Goal: Task Accomplishment & Management: Use online tool/utility

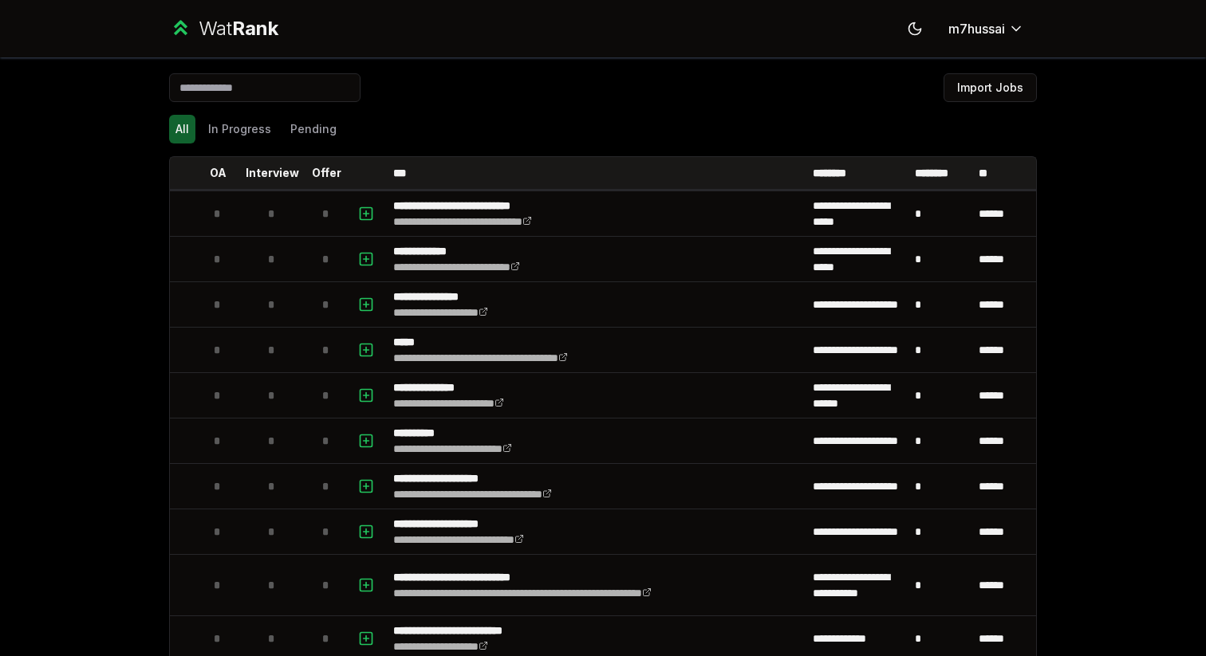
scroll to position [1734, 0]
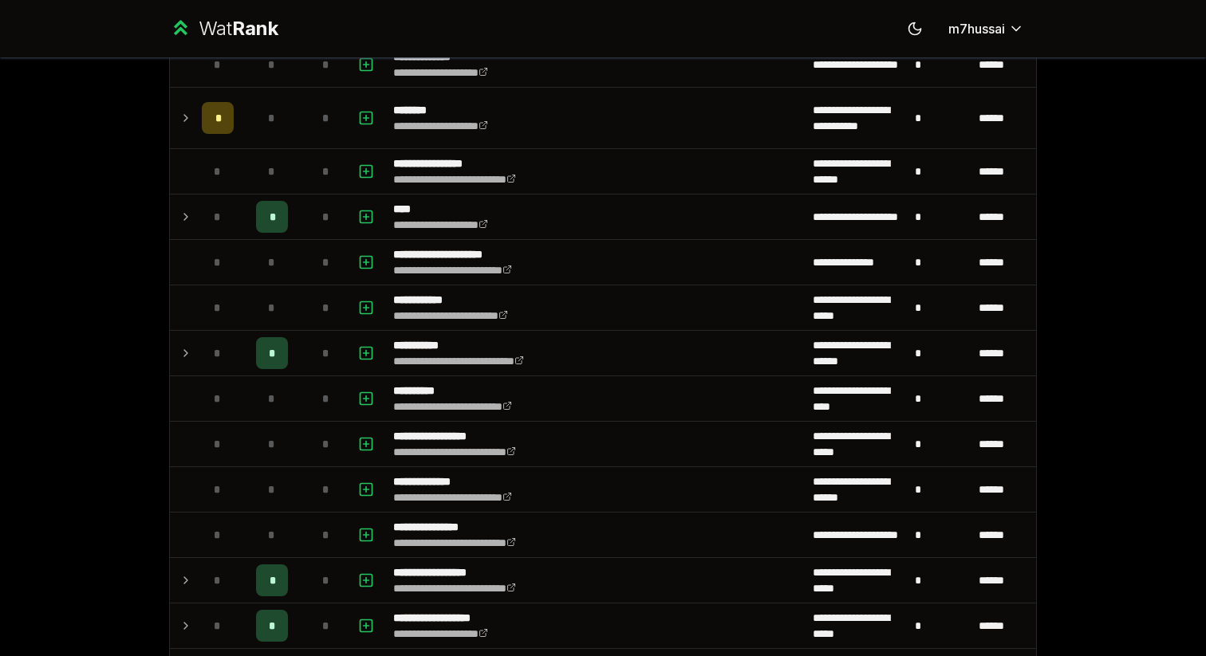
scroll to position [1173, 0]
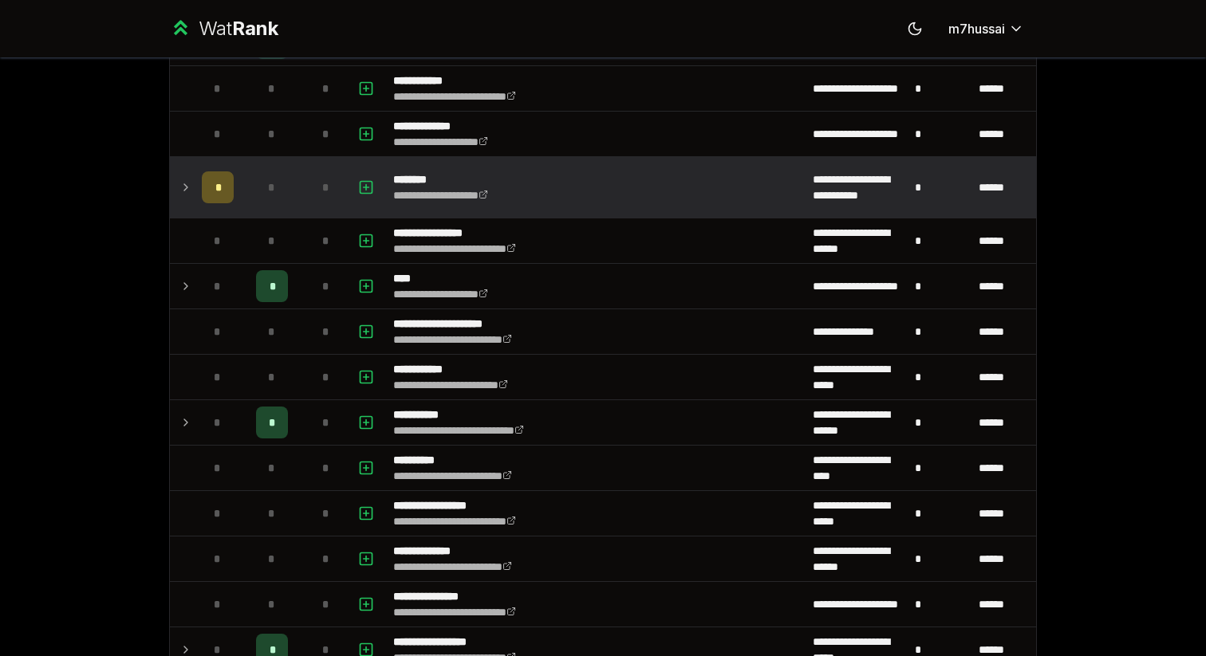
click at [180, 183] on icon at bounding box center [185, 187] width 13 height 19
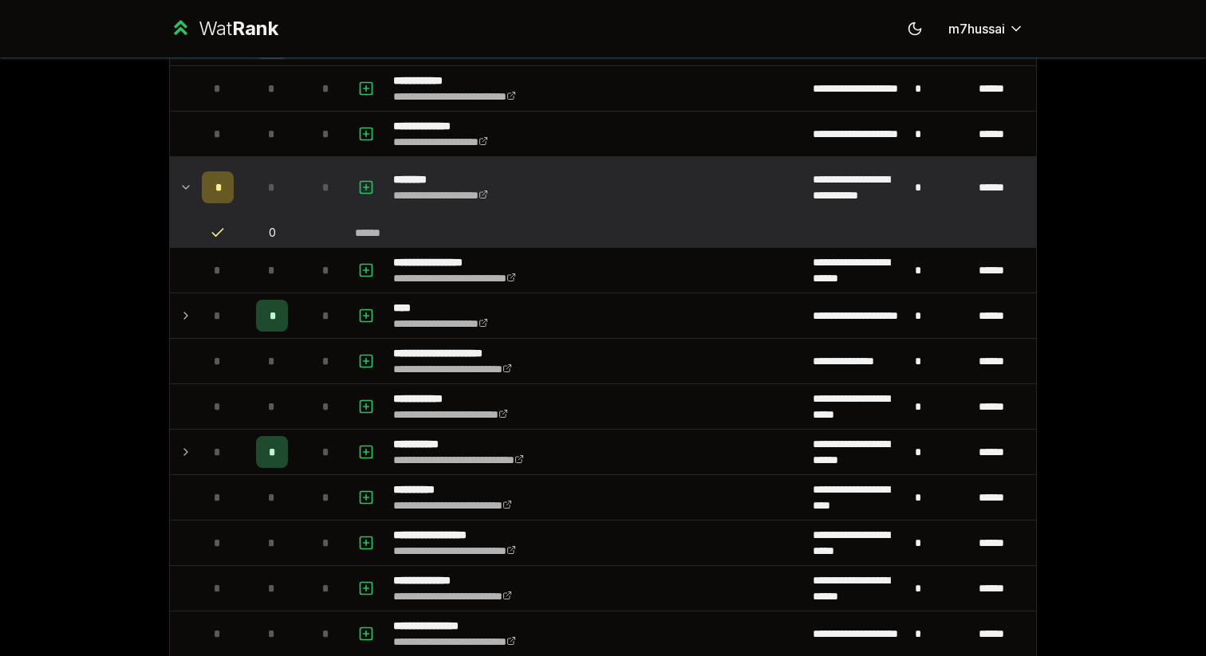
click at [190, 183] on icon at bounding box center [185, 187] width 13 height 19
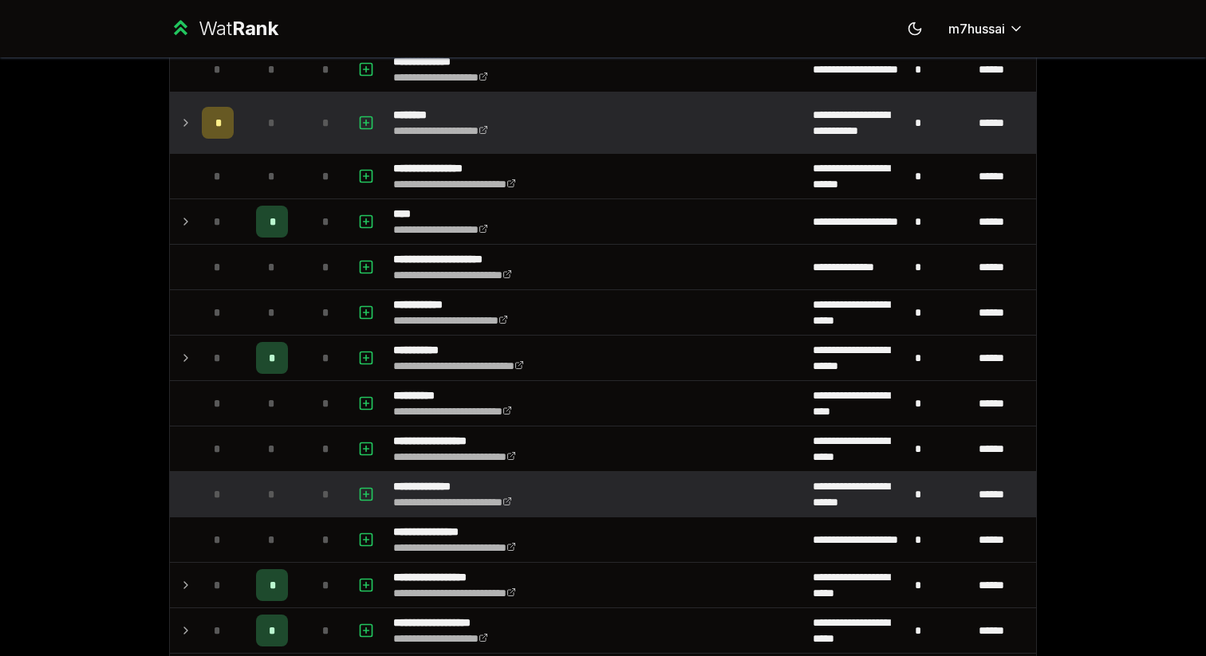
scroll to position [1238, 0]
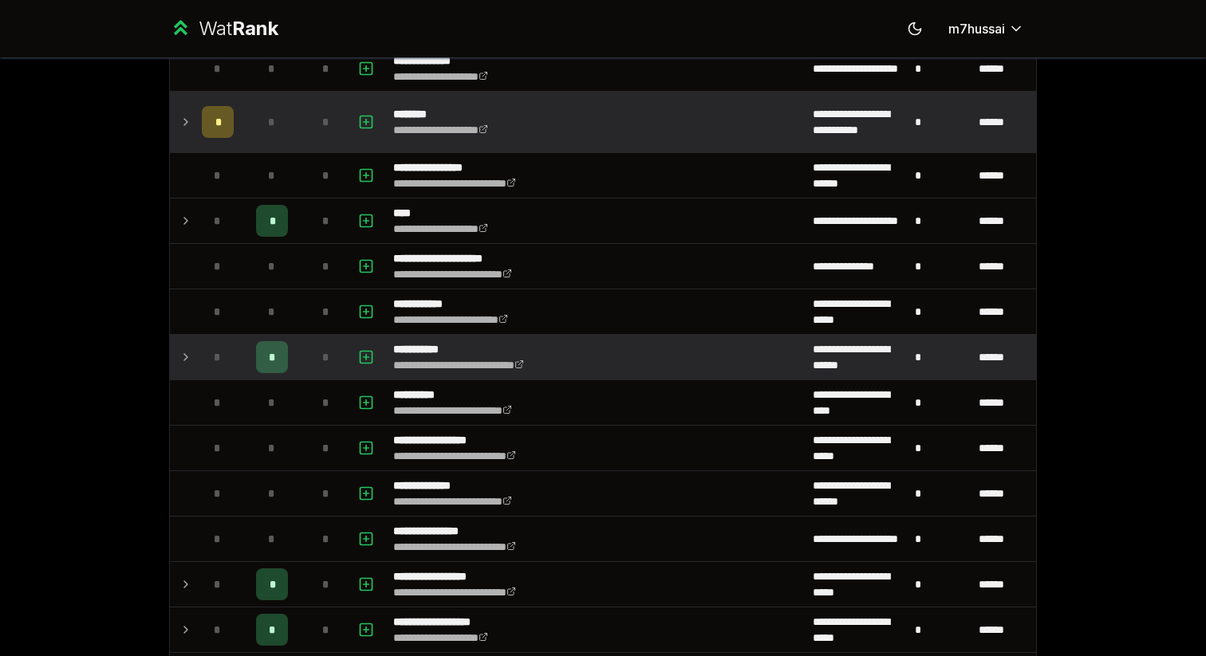
click at [202, 352] on div "*" at bounding box center [218, 357] width 32 height 32
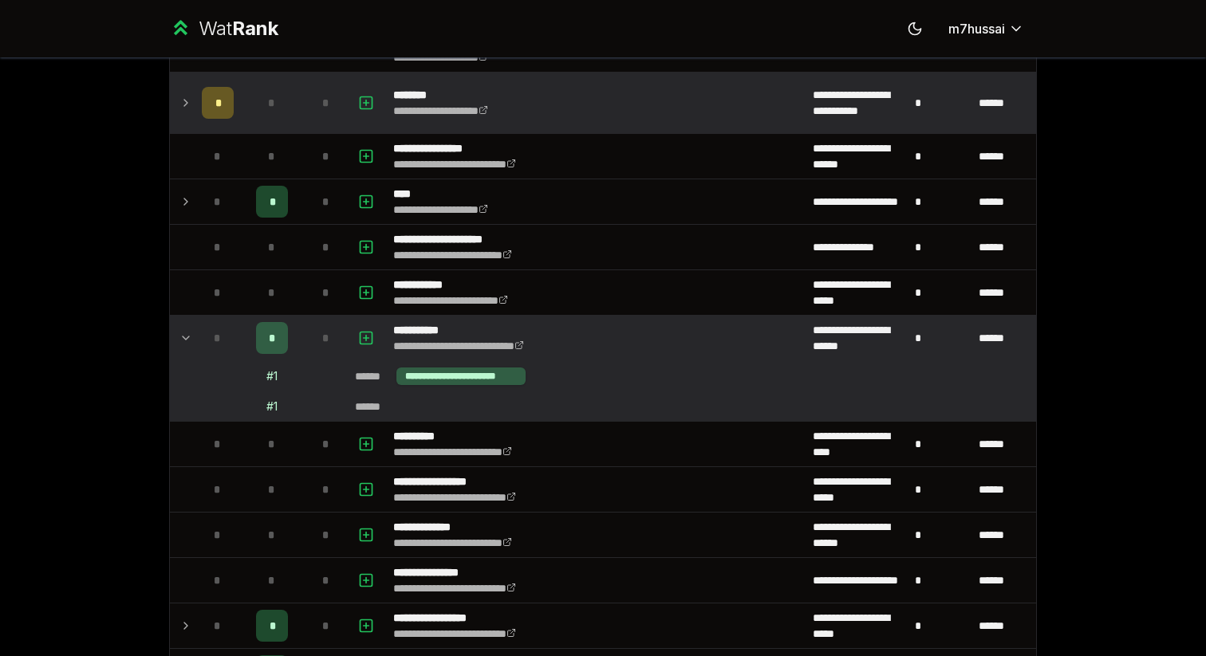
scroll to position [1258, 0]
drag, startPoint x: 404, startPoint y: 376, endPoint x: 527, endPoint y: 380, distance: 122.8
click at [527, 380] on td "**********" at bounding box center [691, 375] width 687 height 30
click at [505, 381] on div "**********" at bounding box center [460, 376] width 129 height 18
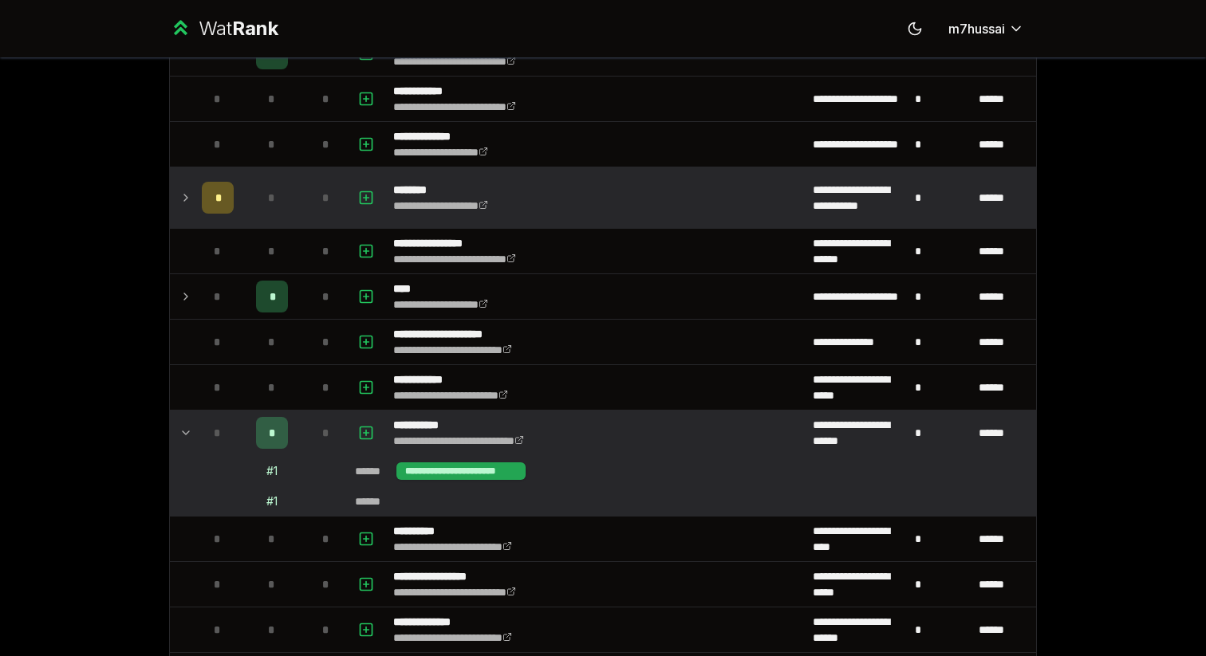
scroll to position [1151, 0]
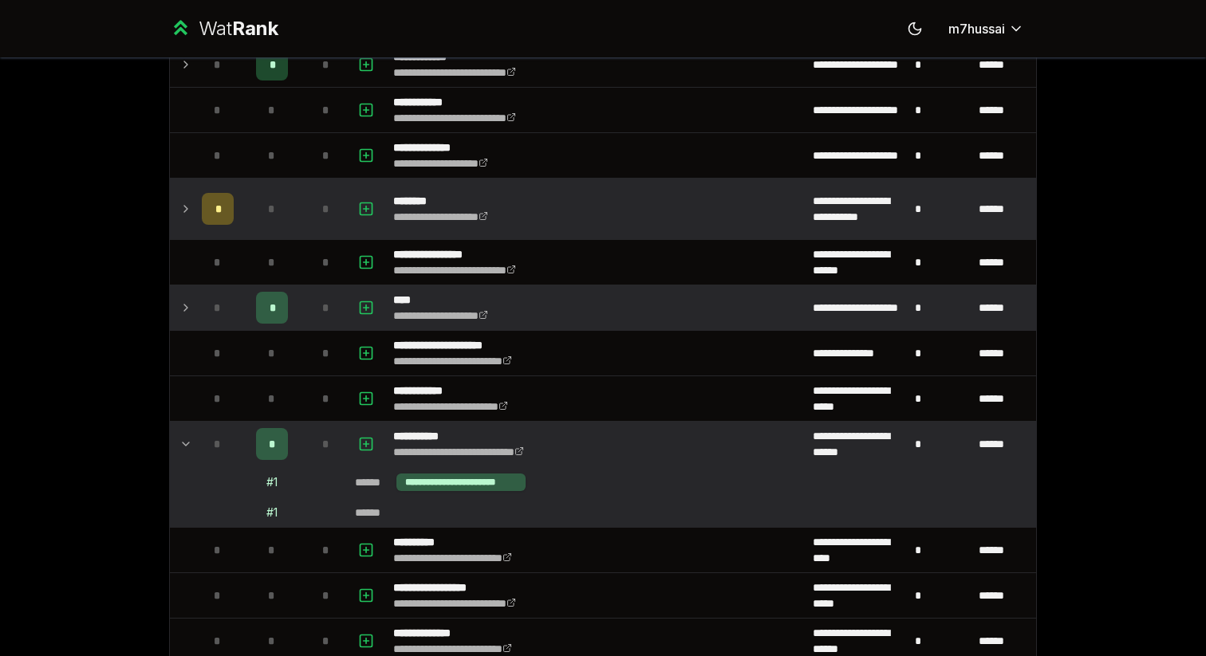
click at [185, 315] on icon at bounding box center [185, 307] width 13 height 19
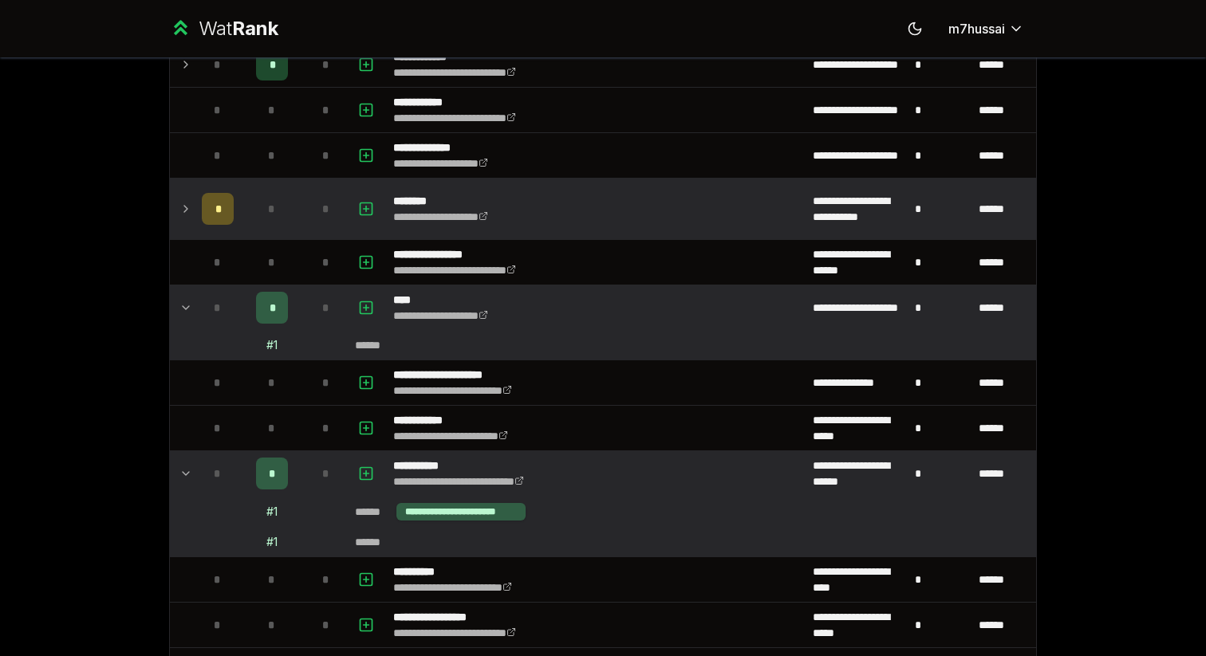
click at [189, 308] on icon at bounding box center [185, 307] width 13 height 19
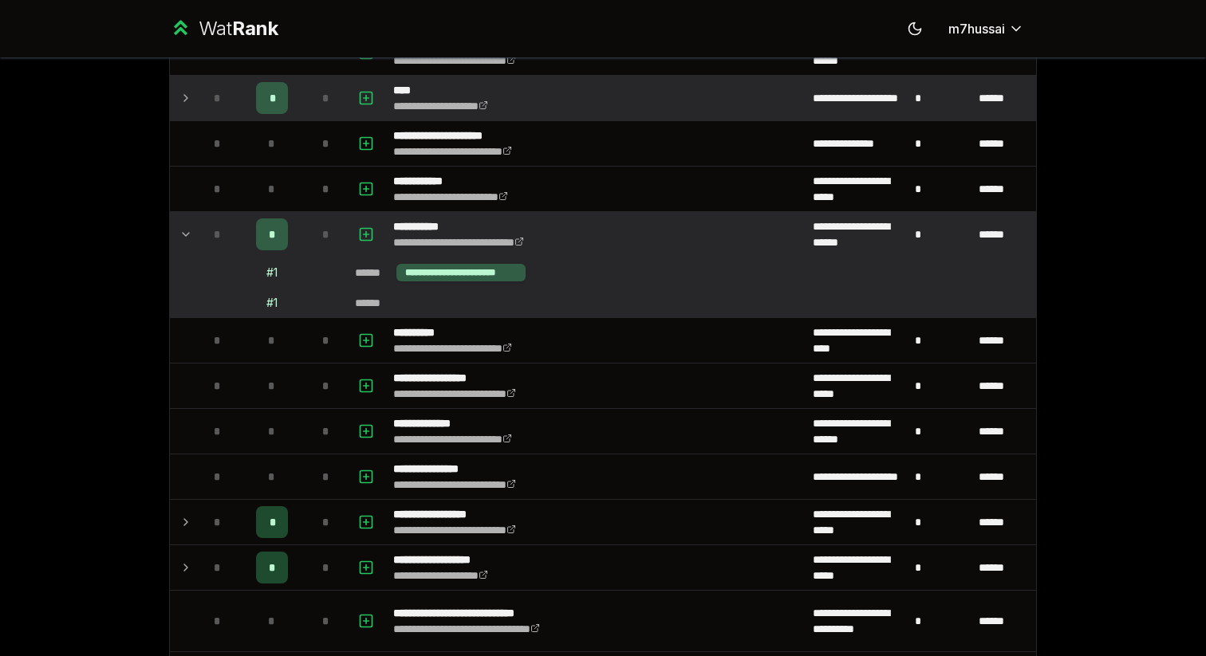
scroll to position [1820, 0]
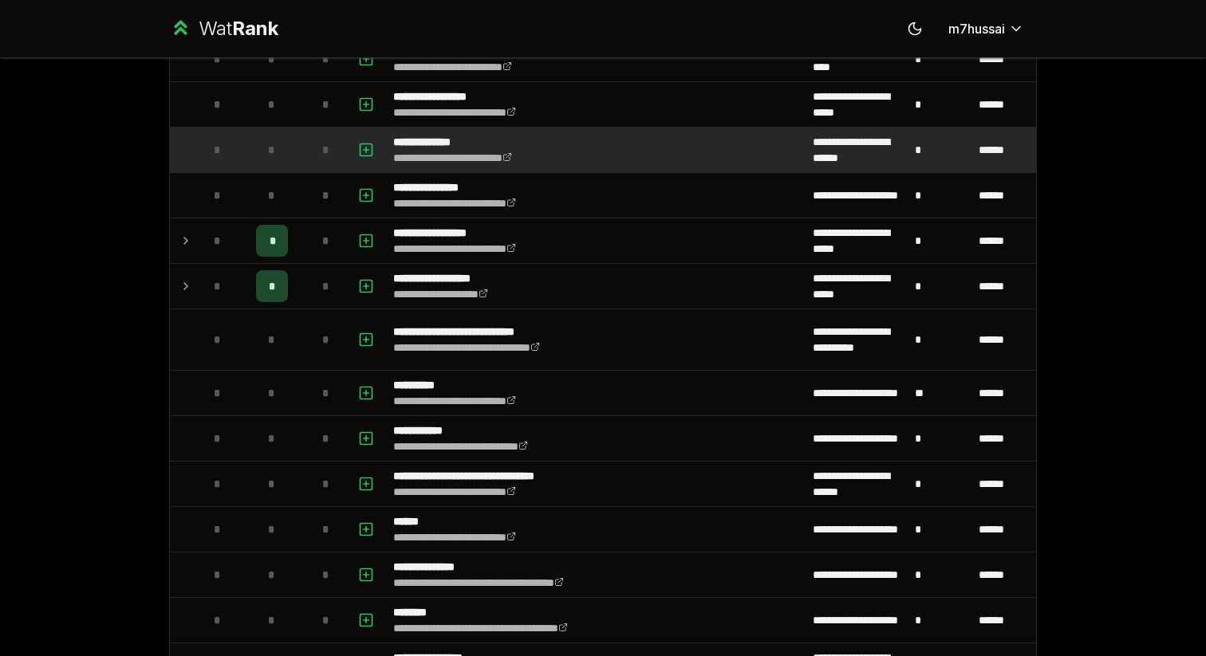
scroll to position [1759, 0]
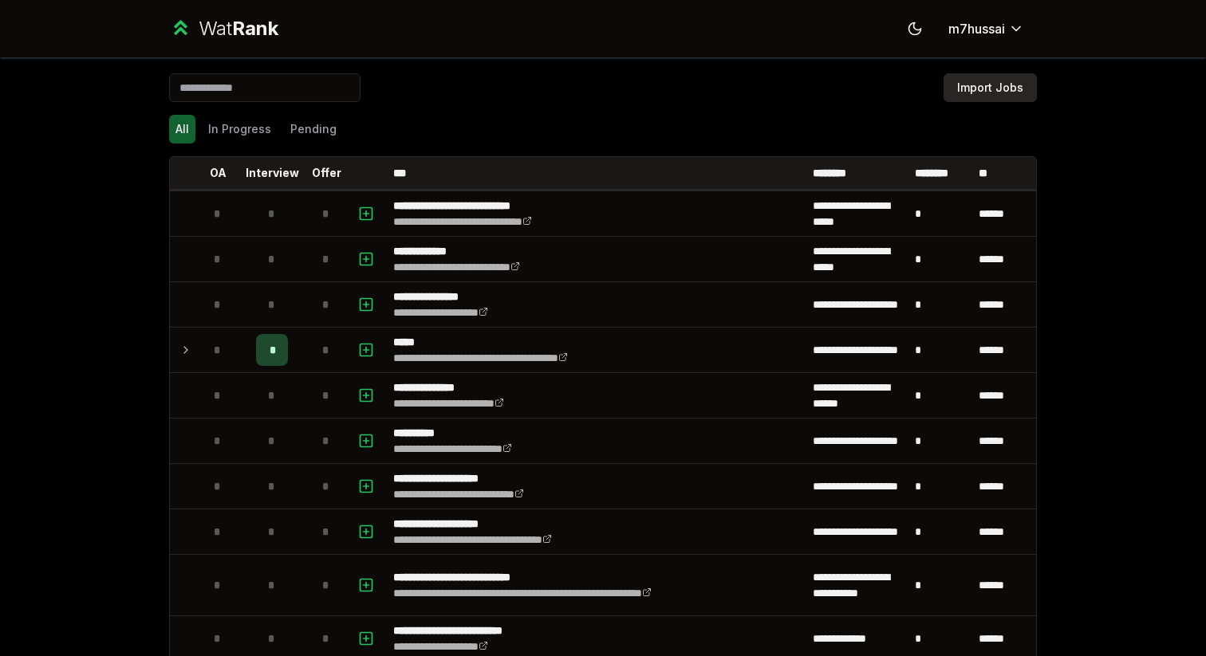
click at [991, 97] on button "Import Jobs" at bounding box center [989, 87] width 93 height 29
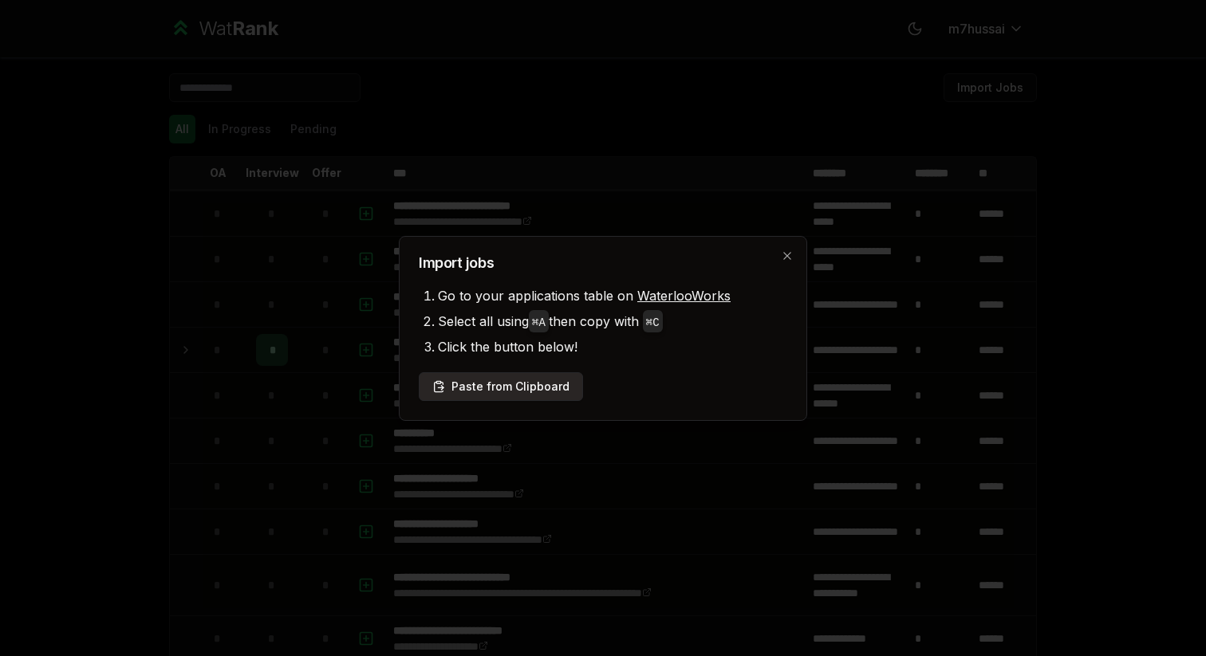
click at [503, 388] on button "Paste from Clipboard" at bounding box center [501, 386] width 164 height 29
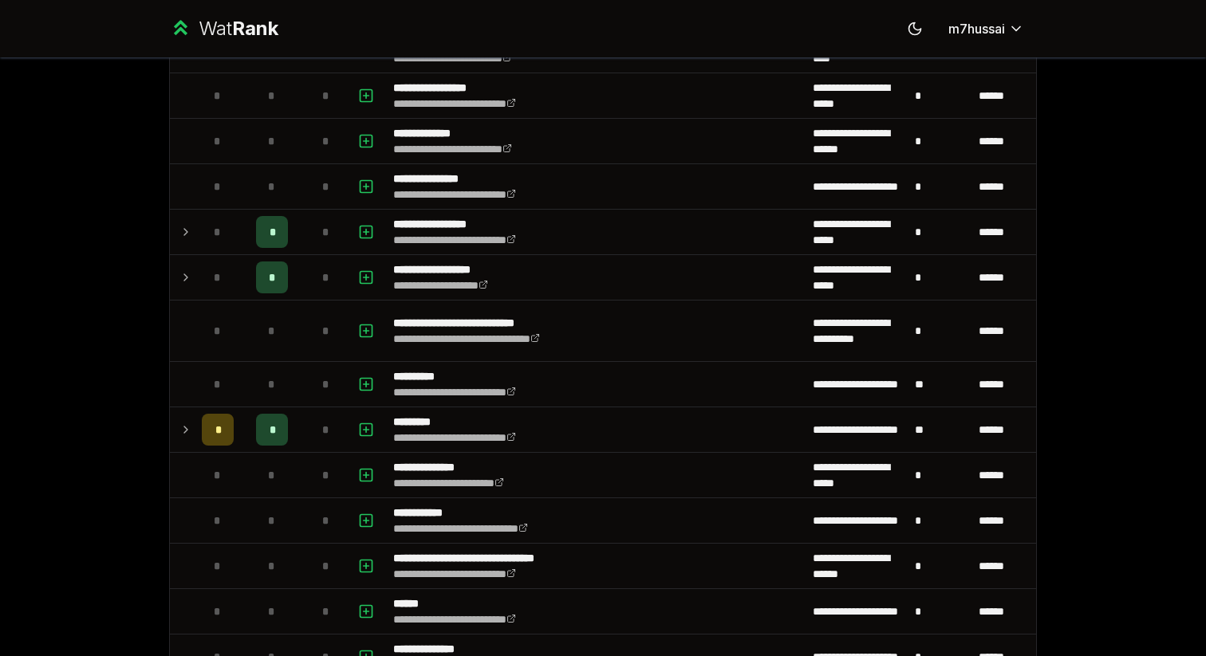
scroll to position [1731, 0]
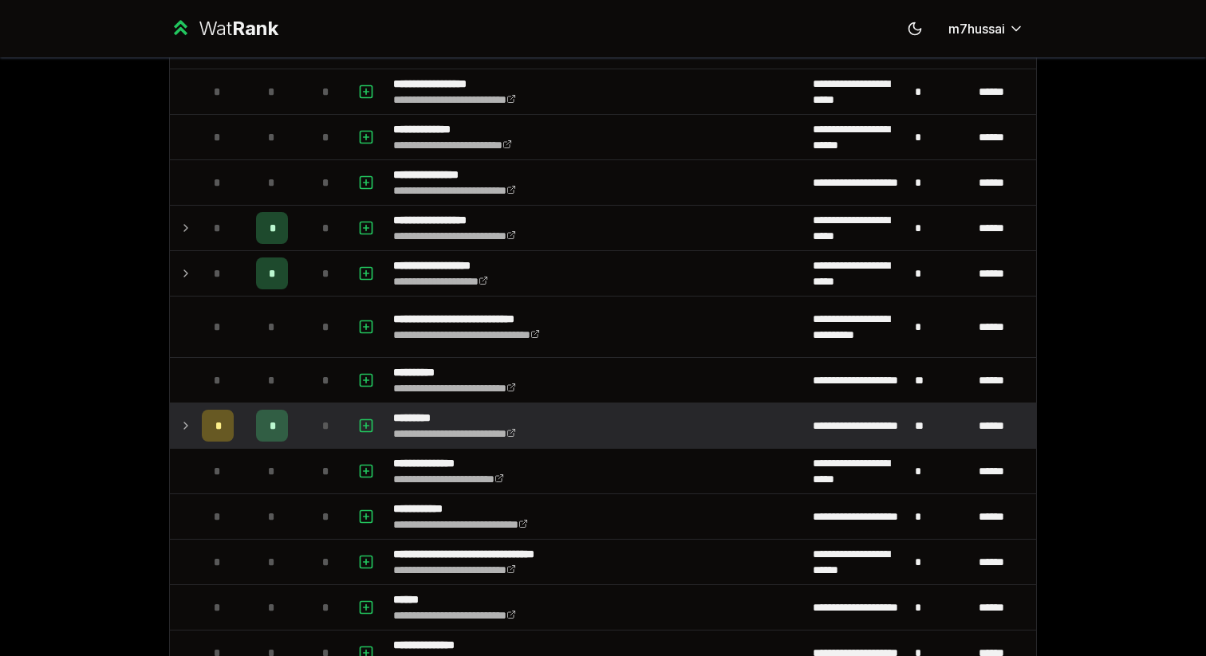
click at [178, 425] on td at bounding box center [183, 426] width 26 height 45
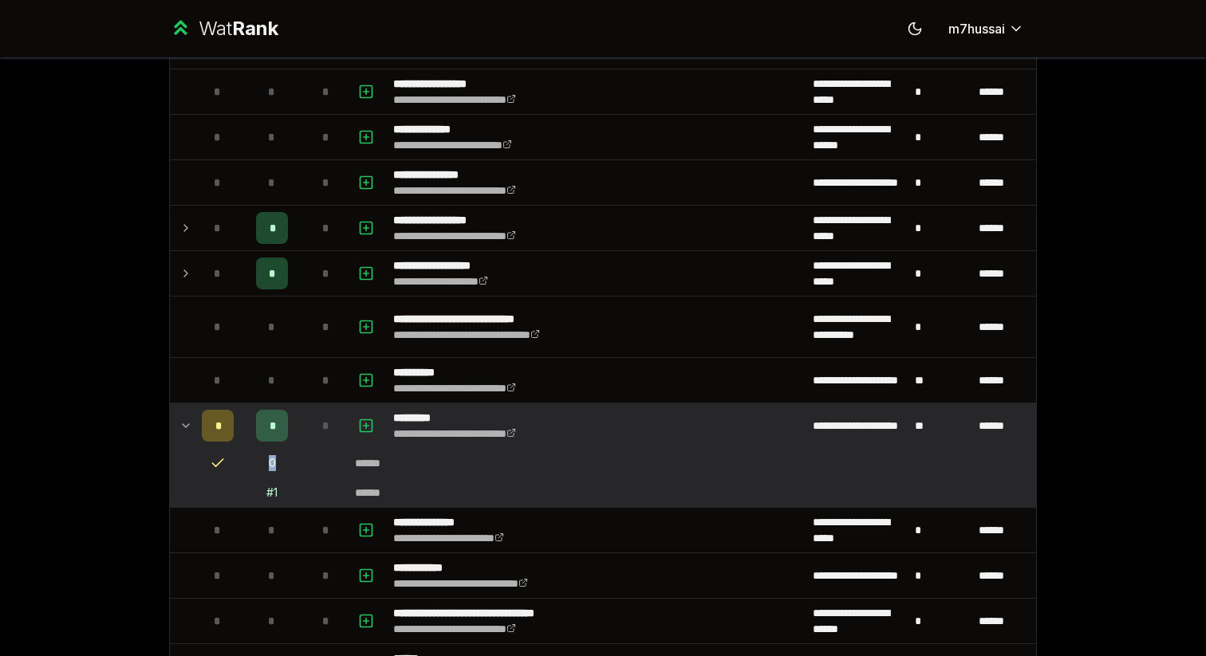
drag, startPoint x: 279, startPoint y: 466, endPoint x: 254, endPoint y: 466, distance: 25.5
click at [254, 466] on td "0" at bounding box center [272, 463] width 64 height 29
click at [284, 464] on td "0" at bounding box center [272, 463] width 64 height 29
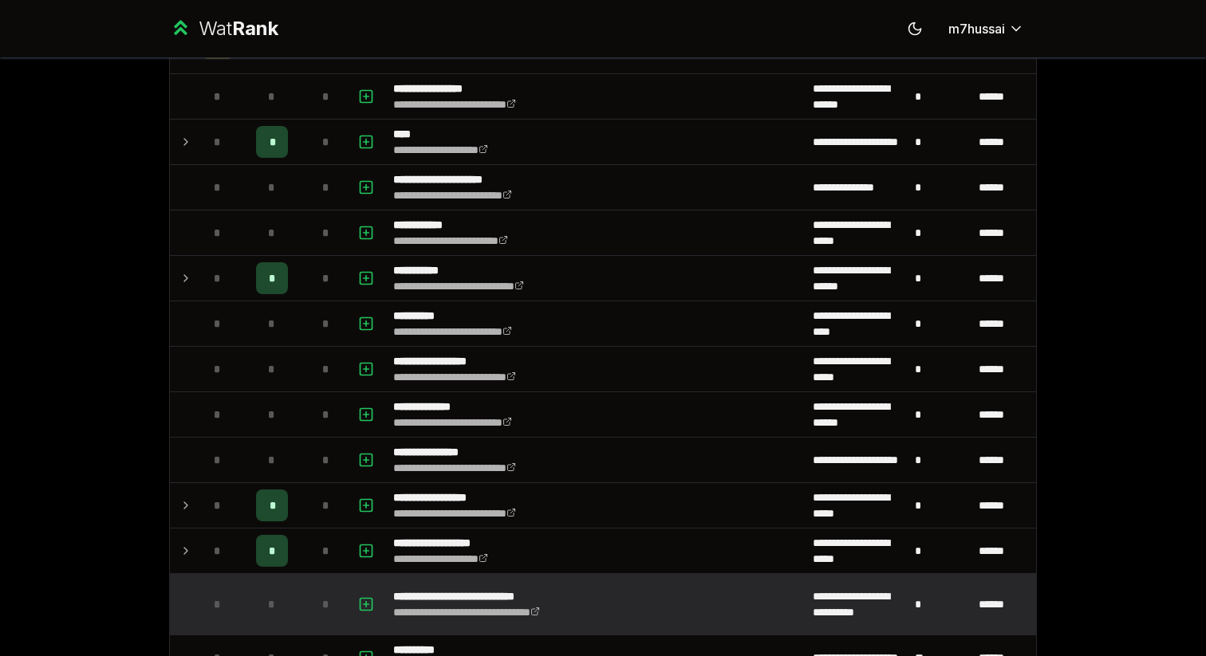
scroll to position [1443, 0]
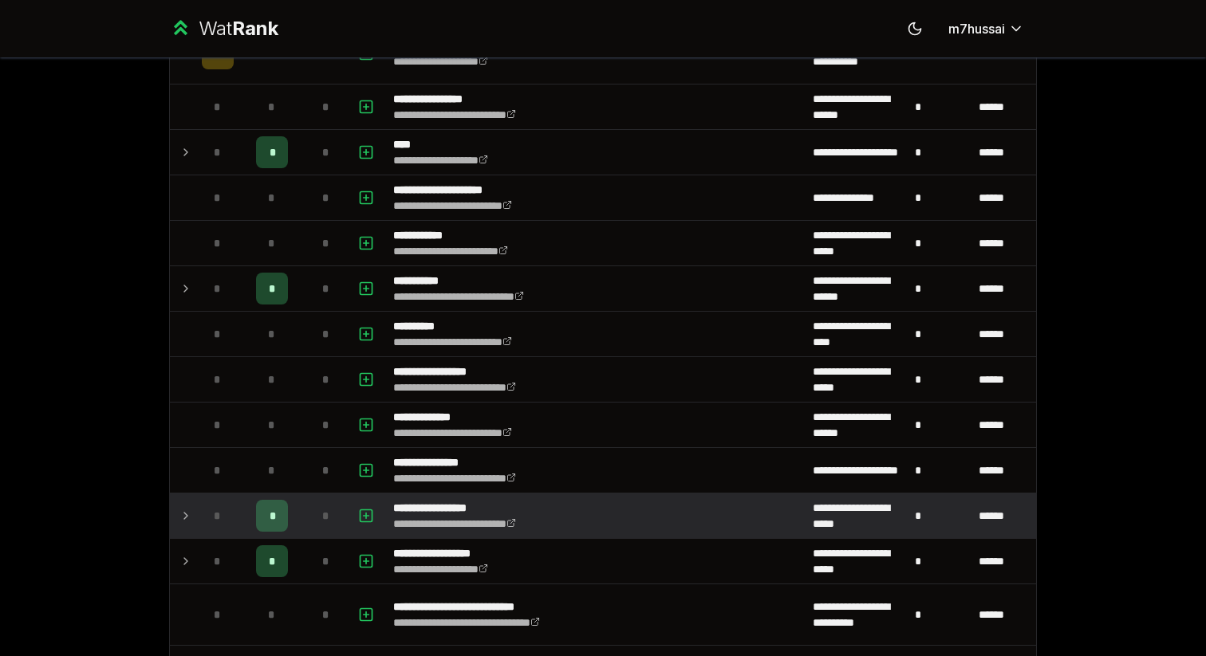
click at [181, 519] on icon at bounding box center [185, 515] width 13 height 19
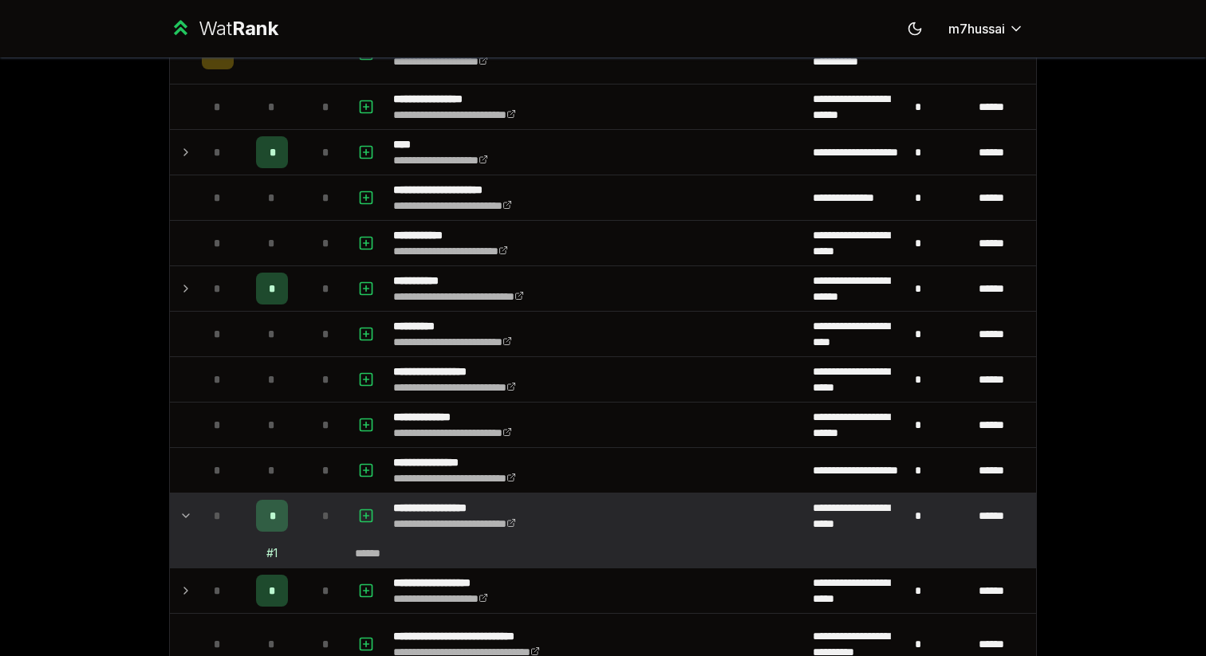
click at [181, 510] on icon at bounding box center [185, 515] width 13 height 19
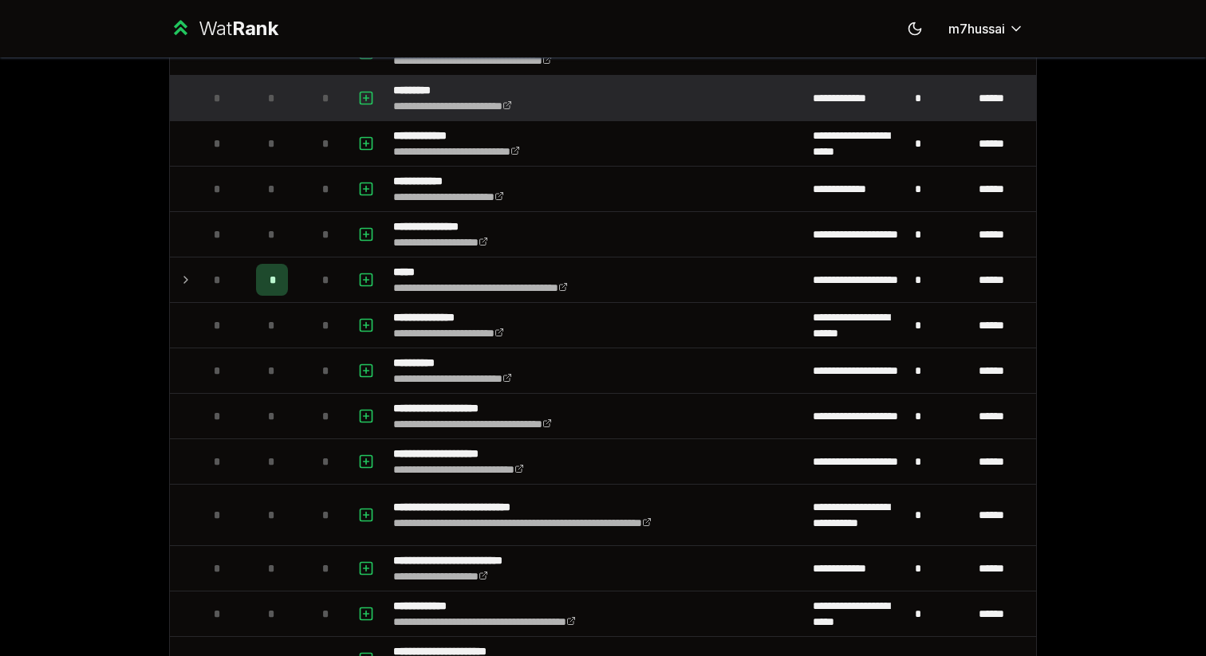
scroll to position [207, 0]
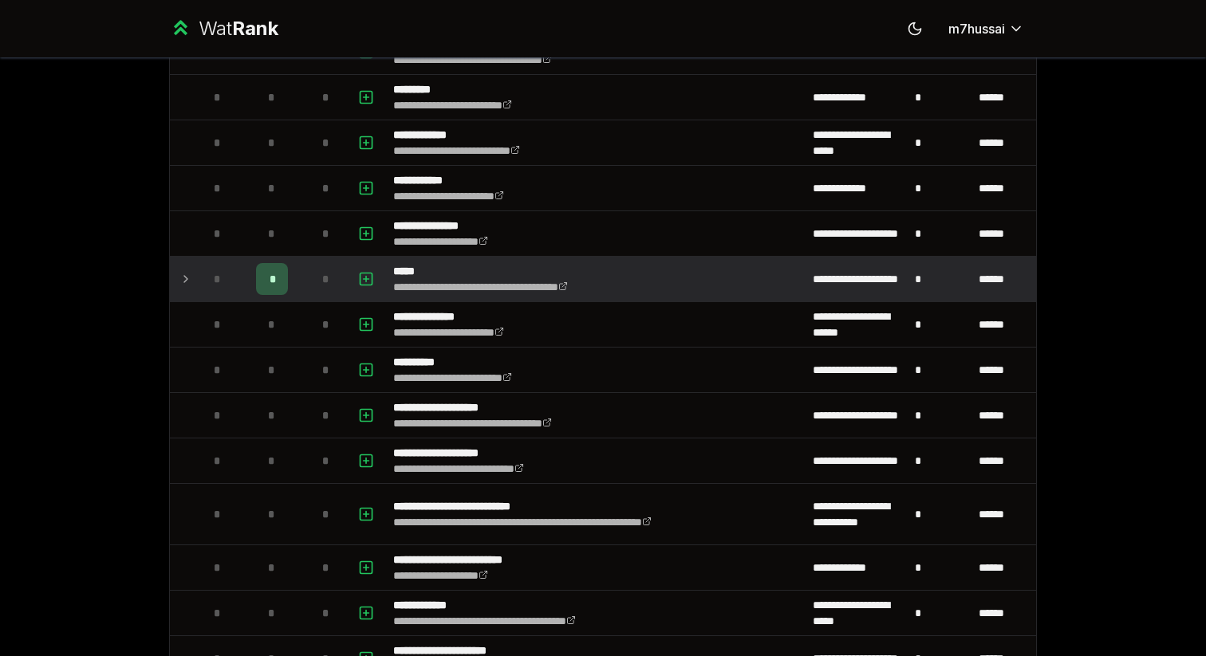
click at [174, 282] on td at bounding box center [183, 279] width 26 height 45
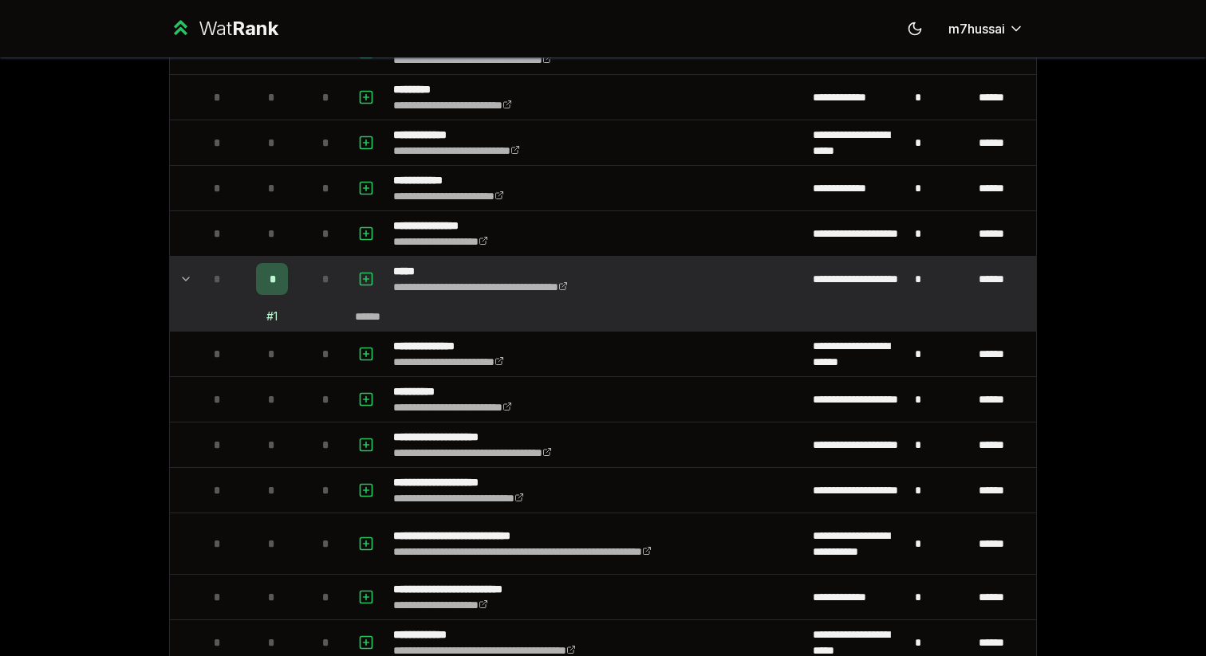
click at [202, 289] on div "*" at bounding box center [218, 279] width 32 height 32
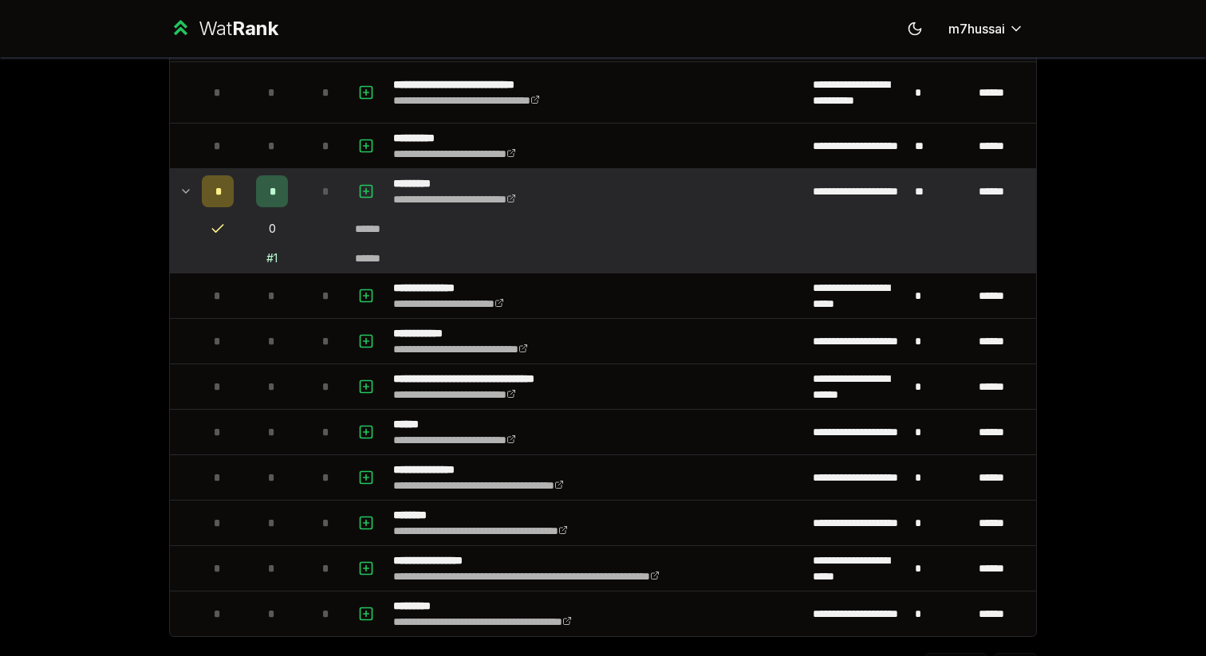
scroll to position [1966, 0]
click at [182, 188] on icon at bounding box center [185, 191] width 13 height 19
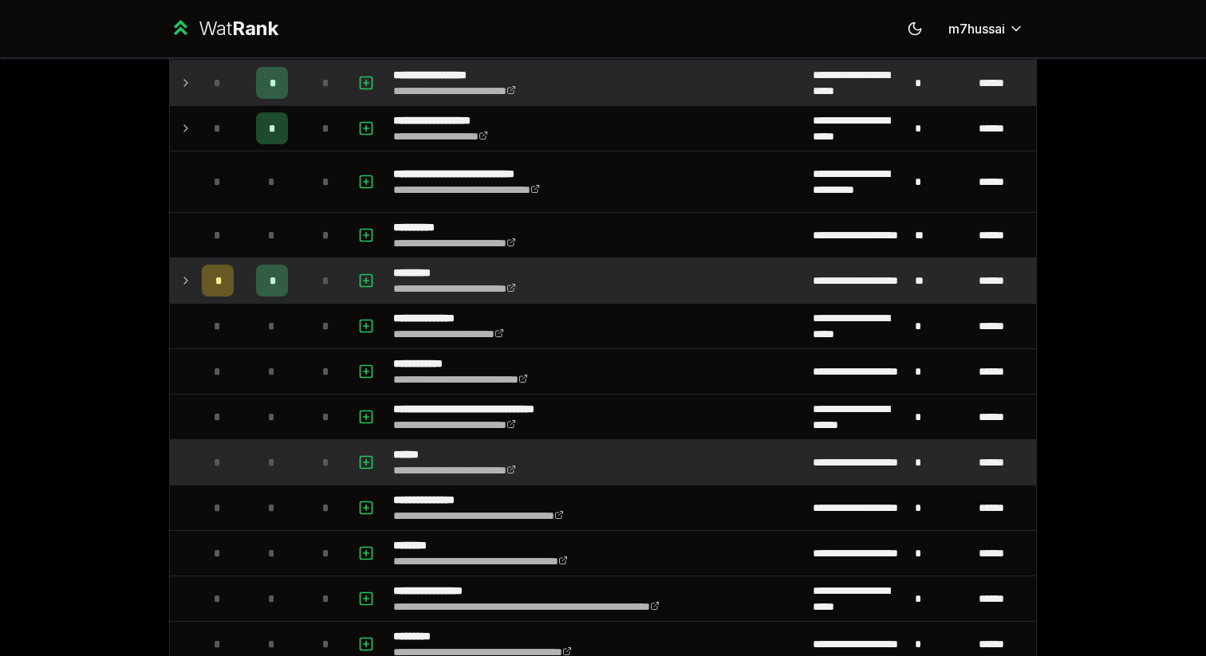
scroll to position [1875, 0]
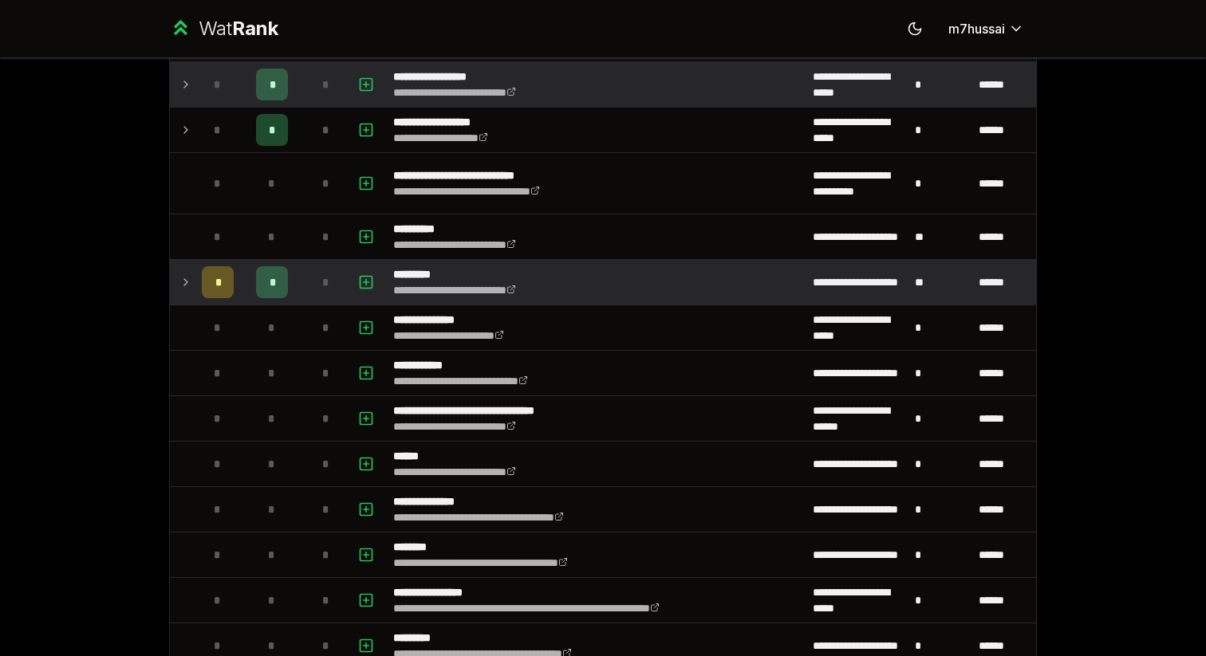
click at [180, 279] on icon at bounding box center [185, 282] width 13 height 19
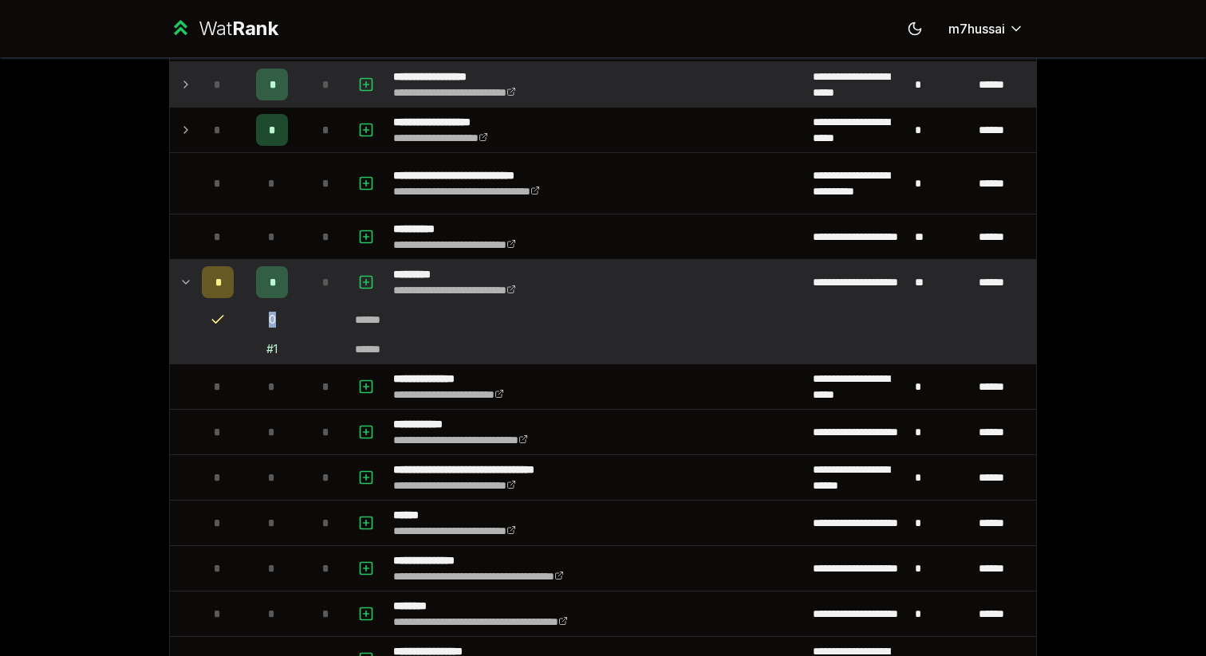
drag, startPoint x: 260, startPoint y: 322, endPoint x: 283, endPoint y: 322, distance: 23.1
click at [283, 322] on td "0" at bounding box center [272, 319] width 64 height 29
click at [265, 322] on td "0" at bounding box center [272, 319] width 64 height 29
drag, startPoint x: 265, startPoint y: 322, endPoint x: 277, endPoint y: 322, distance: 12.0
click at [277, 322] on td "0" at bounding box center [272, 319] width 64 height 29
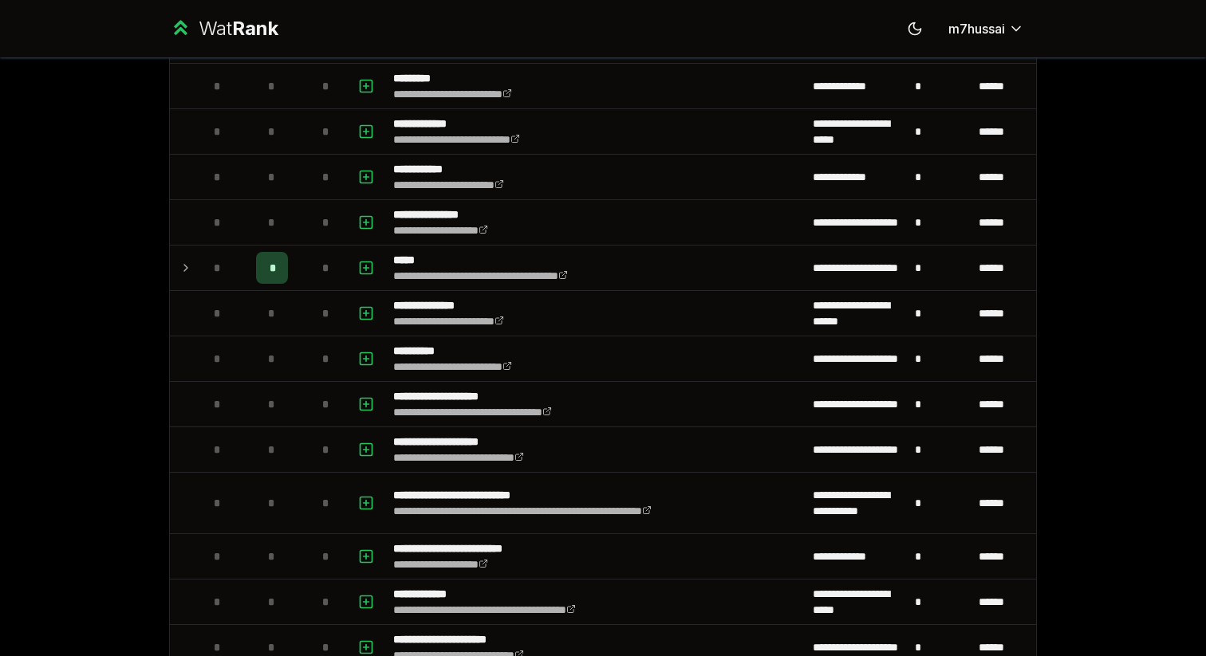
scroll to position [0, 0]
